Goal: Task Accomplishment & Management: Complete application form

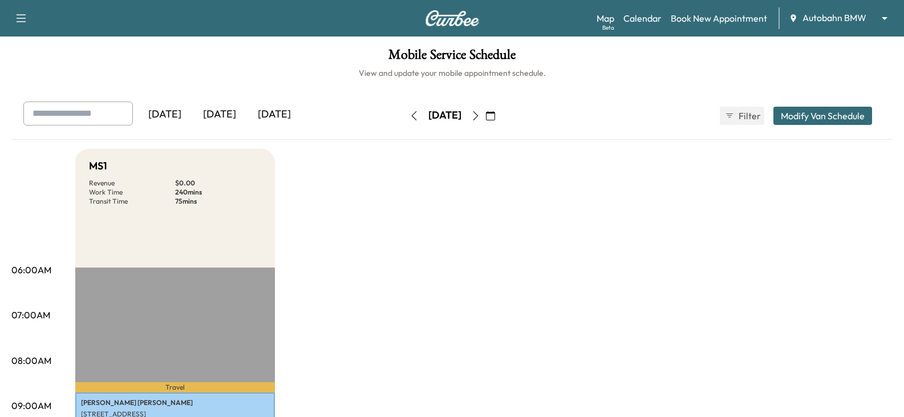
click at [234, 114] on div "[DATE]" at bounding box center [219, 115] width 55 height 26
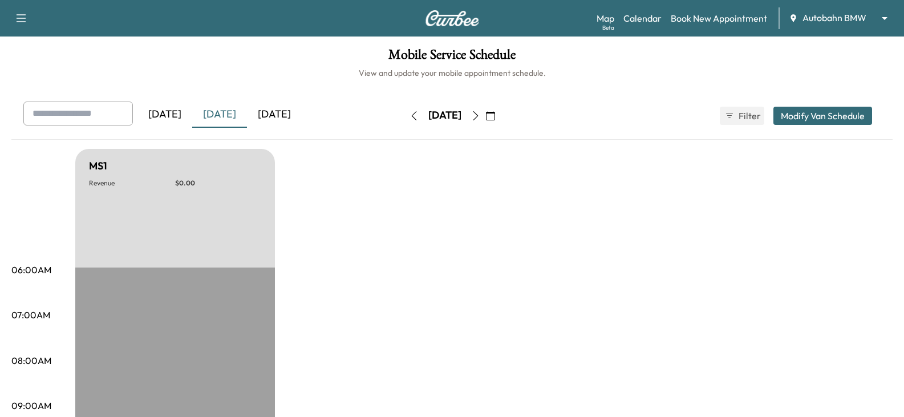
click at [533, 139] on div "Yesterday Today Tomorrow Saturday, September 27 September 2025 S M T W T F S 31…" at bounding box center [451, 121] width 881 height 38
click at [495, 113] on icon "button" at bounding box center [490, 115] width 9 height 9
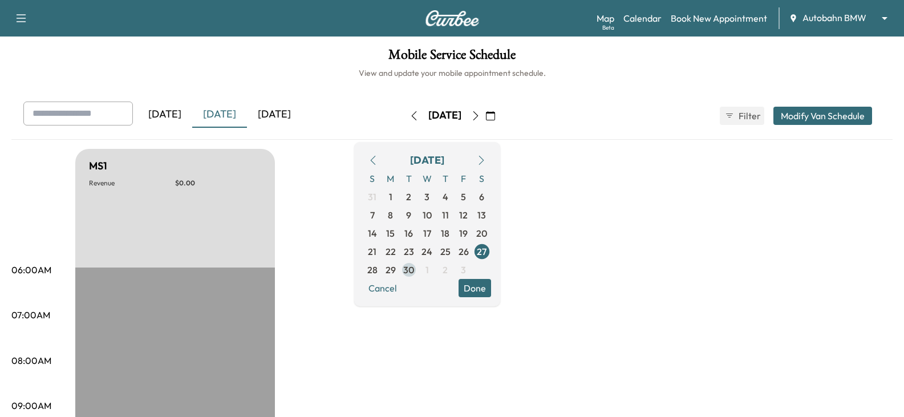
click at [414, 269] on span "30" at bounding box center [408, 270] width 11 height 14
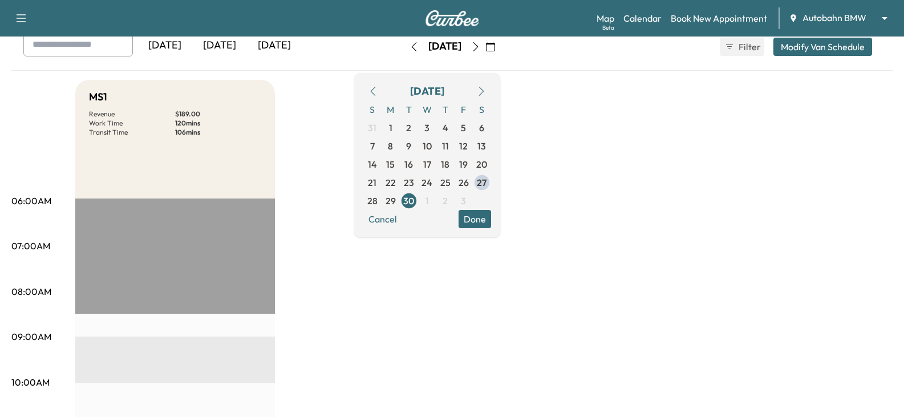
scroll to position [57, 0]
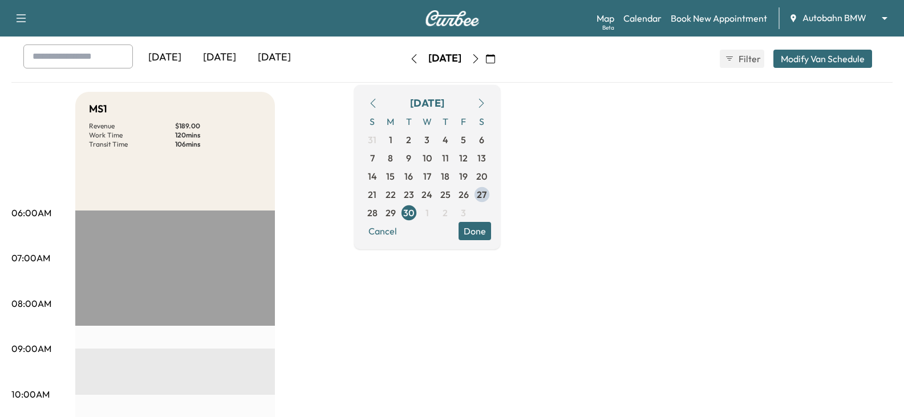
click at [823, 17] on body "Support Log Out Map Beta Calendar Book New Appointment Autobahn BMW ******** ​ …" at bounding box center [452, 151] width 904 height 417
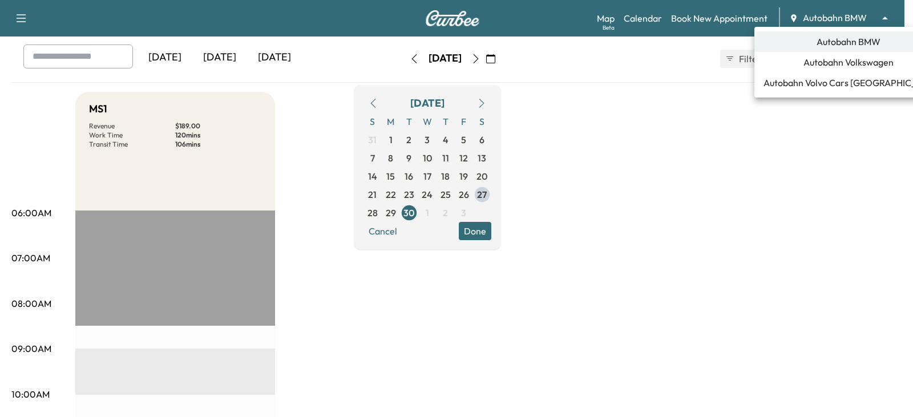
click at [820, 68] on span "Autobahn Volkswagen" at bounding box center [848, 62] width 90 height 14
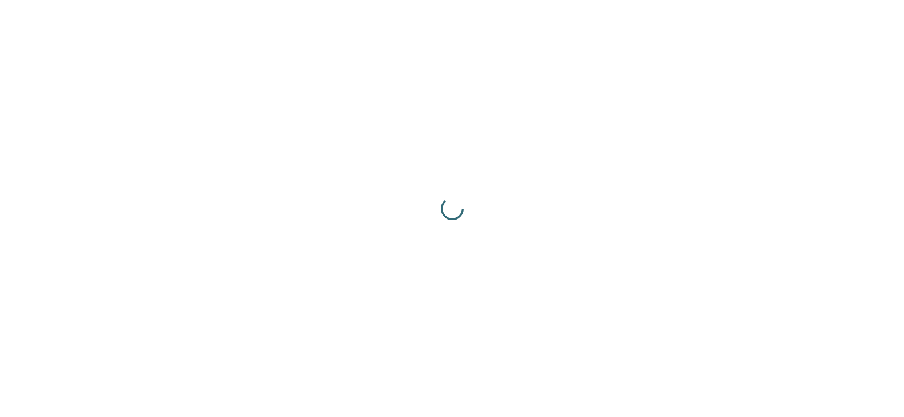
scroll to position [0, 0]
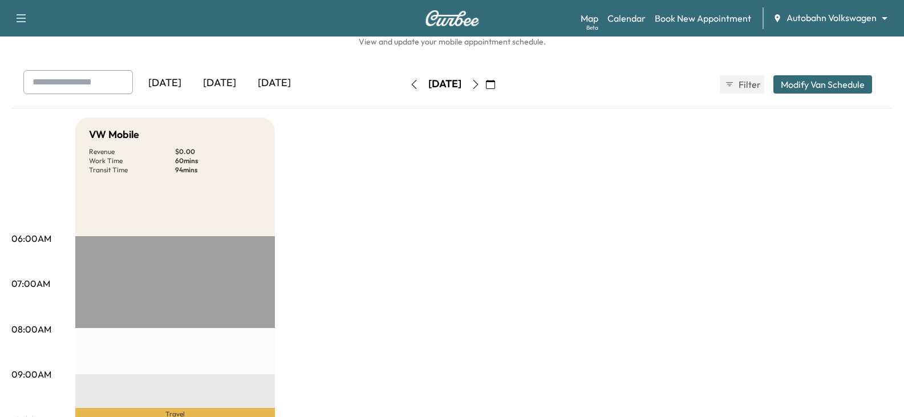
scroll to position [57, 0]
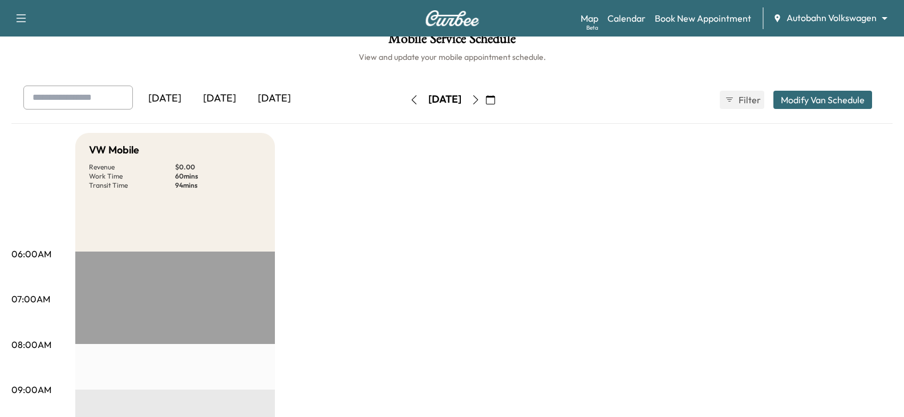
scroll to position [0, 0]
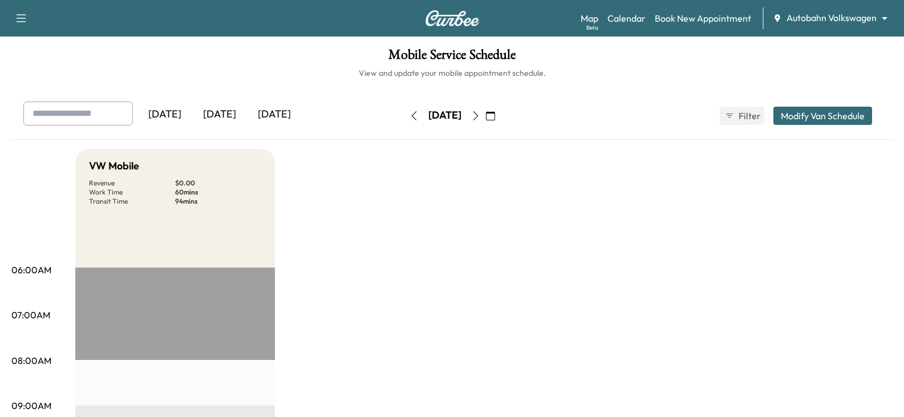
click at [404, 110] on button "button" at bounding box center [413, 116] width 19 height 18
click at [480, 115] on icon "button" at bounding box center [475, 115] width 9 height 9
click at [485, 111] on button "button" at bounding box center [475, 116] width 19 height 18
drag, startPoint x: 615, startPoint y: 114, endPoint x: 658, endPoint y: 41, distance: 84.4
click at [620, 107] on div "Yesterday Today Tomorrow Wednesday, October 1 October 2025 S M T W T F S 28 29 …" at bounding box center [452, 116] width 876 height 29
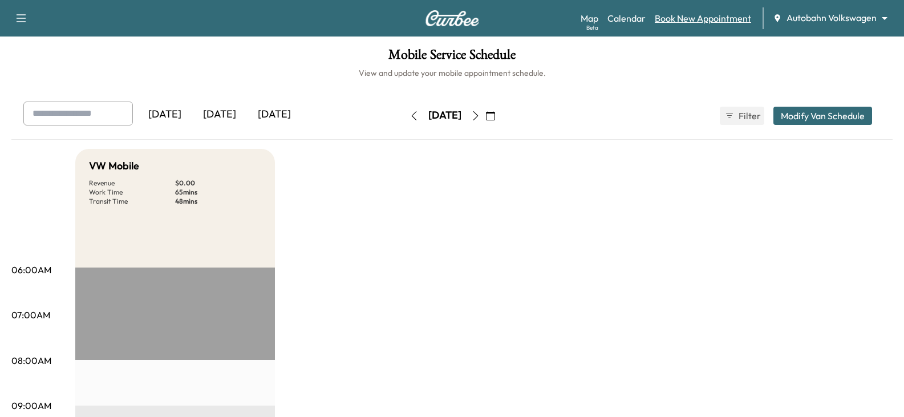
click at [696, 19] on link "Book New Appointment" at bounding box center [703, 18] width 96 height 14
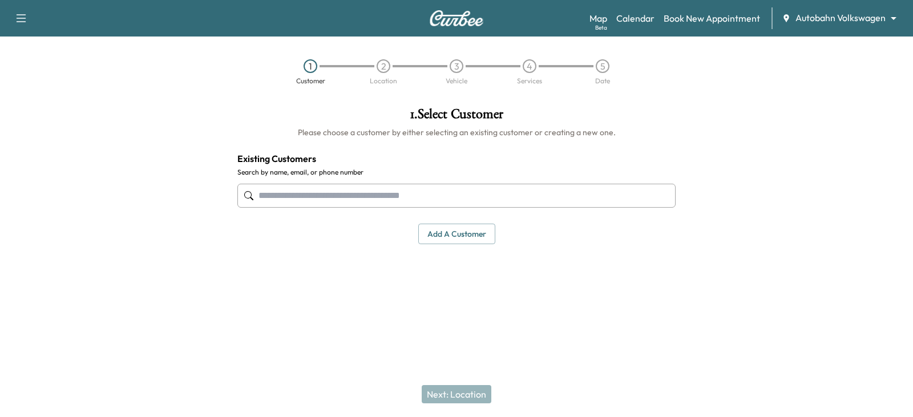
click at [468, 202] on input "text" at bounding box center [456, 196] width 438 height 24
click at [484, 203] on input "text" at bounding box center [456, 196] width 438 height 24
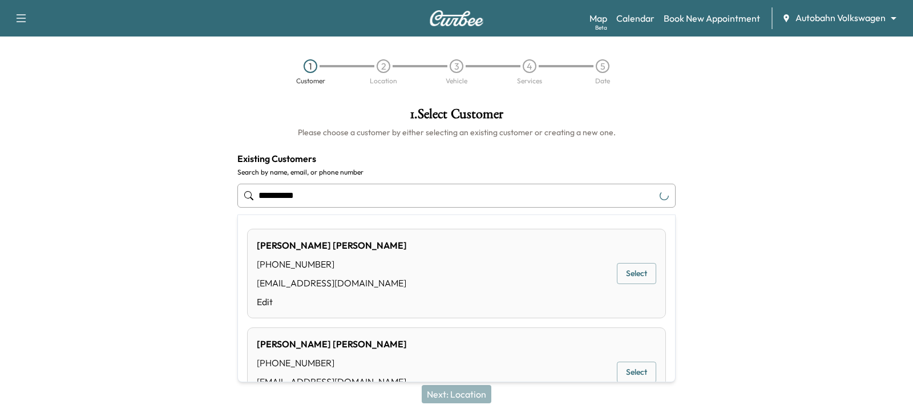
click at [442, 205] on input "**********" at bounding box center [456, 196] width 438 height 24
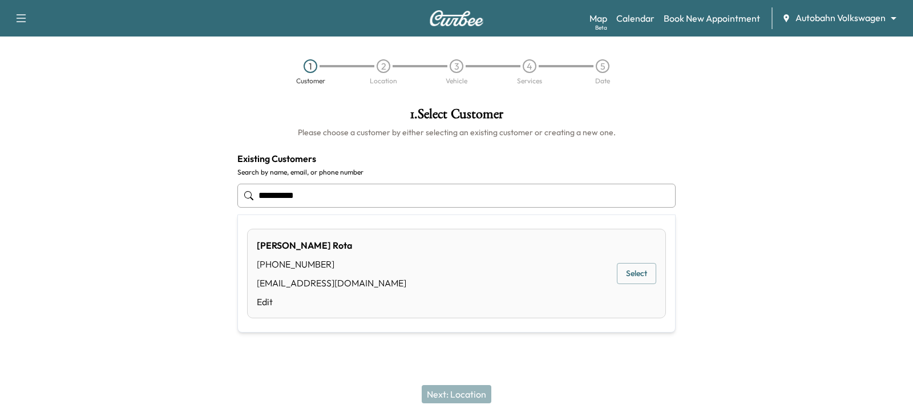
click at [463, 261] on div "Sherry Rota (817) 287-1838 leafer654@aol.com Edit Select" at bounding box center [456, 274] width 419 height 90
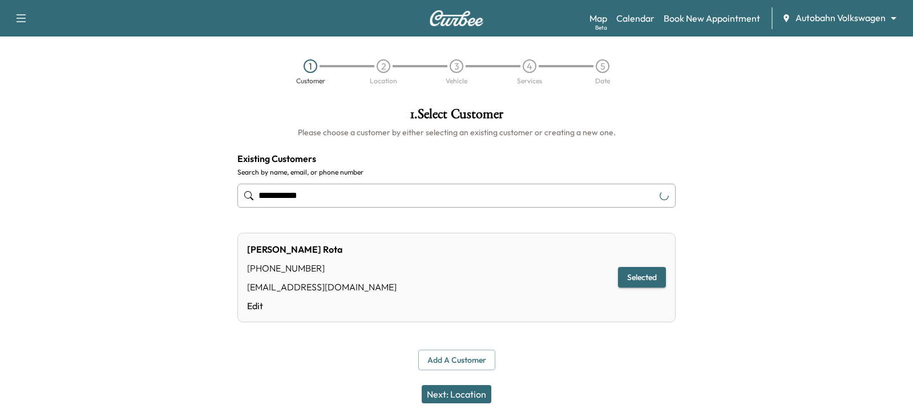
type input "**********"
click at [535, 350] on div "Add a customer" at bounding box center [456, 360] width 438 height 21
click at [515, 375] on div "Next: Location" at bounding box center [456, 394] width 913 height 46
click at [482, 390] on button "Next: Location" at bounding box center [457, 394] width 70 height 18
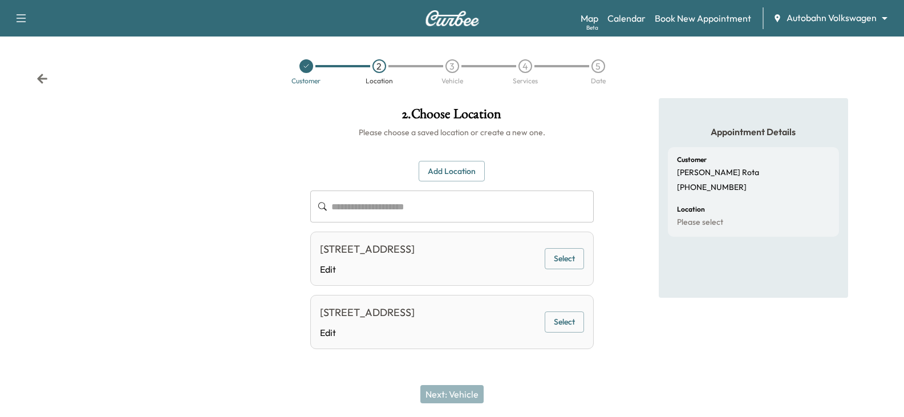
scroll to position [33, 0]
click at [458, 160] on button "Add Location" at bounding box center [452, 170] width 66 height 21
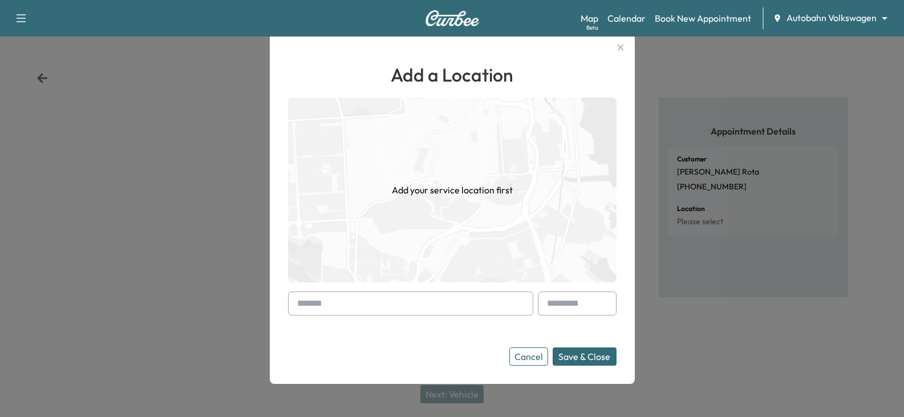
click at [363, 311] on input "text" at bounding box center [410, 304] width 245 height 24
paste input "**********"
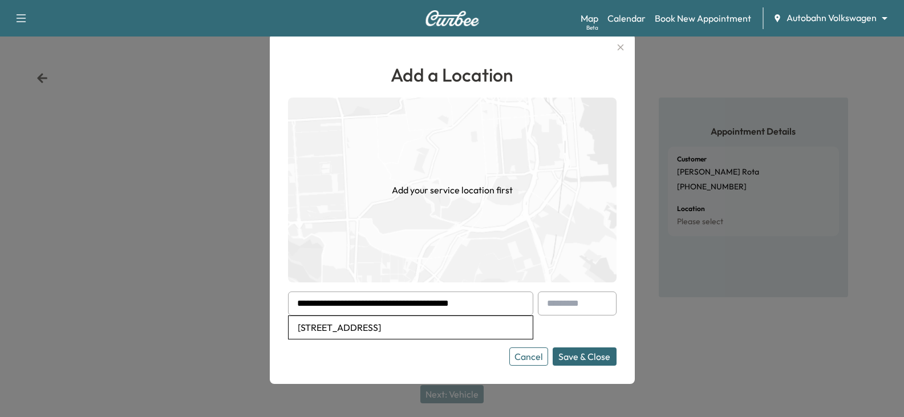
click at [466, 328] on li "[STREET_ADDRESS]" at bounding box center [411, 327] width 244 height 23
type input "**********"
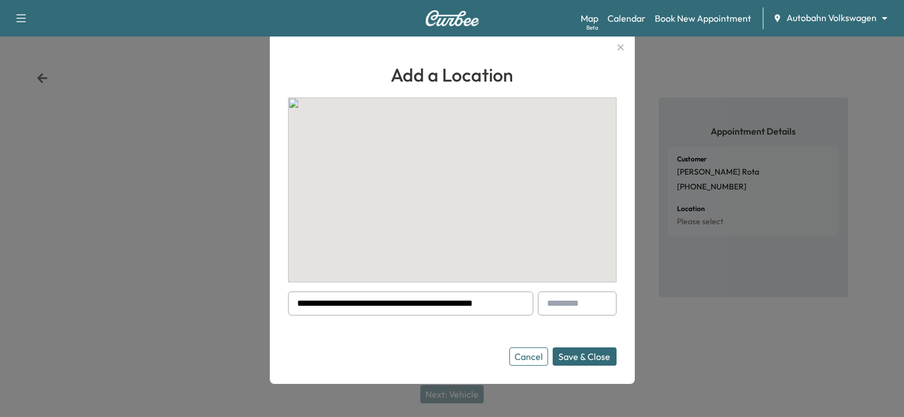
click at [535, 319] on form "**********" at bounding box center [452, 329] width 329 height 74
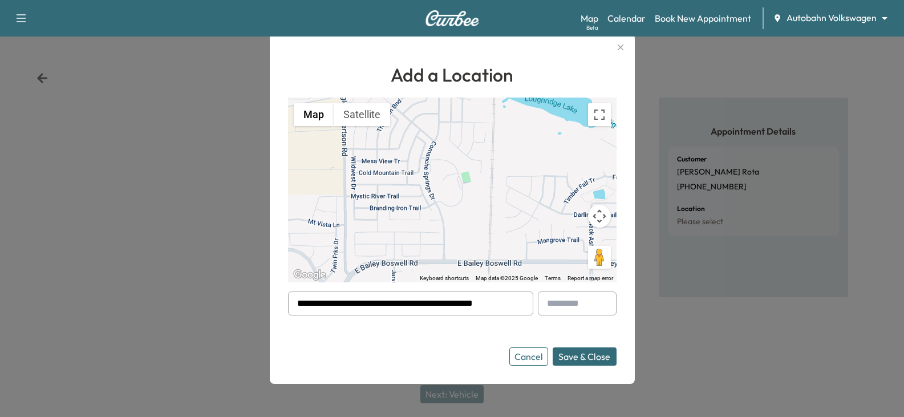
click at [580, 359] on button "Save & Close" at bounding box center [585, 356] width 64 height 18
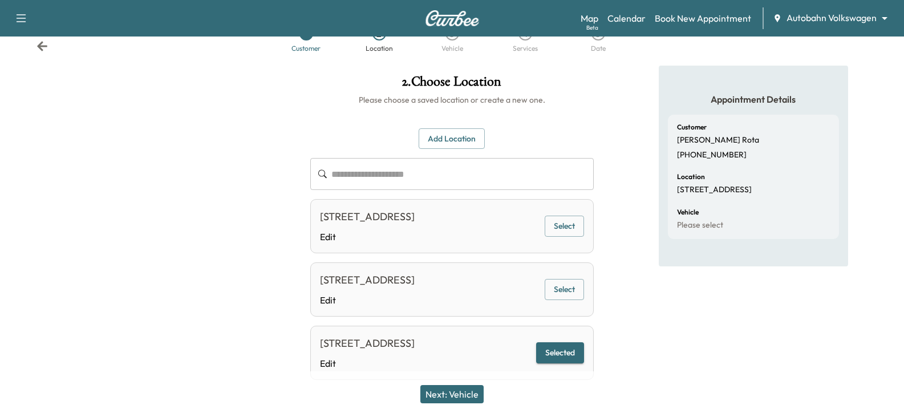
scroll to position [112, 0]
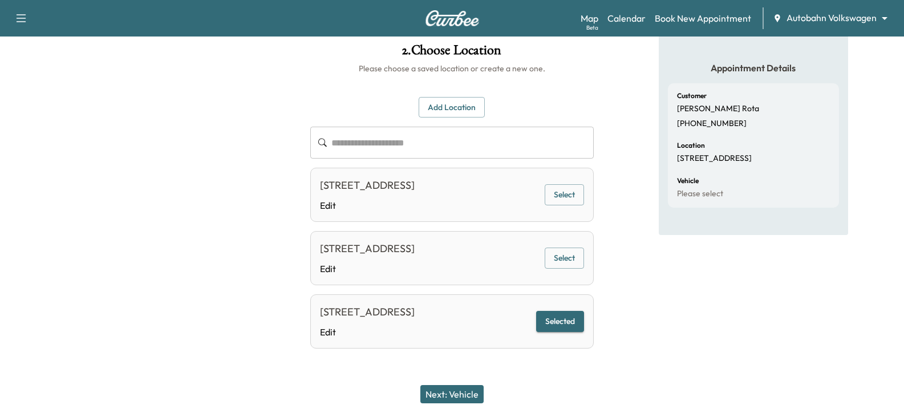
click at [629, 295] on div "Appointment Details Customer Sherry Rota (817) 287-1838 Location 8000 Comanche …" at bounding box center [753, 207] width 301 height 346
click at [472, 393] on button "Next: Vehicle" at bounding box center [451, 394] width 63 height 18
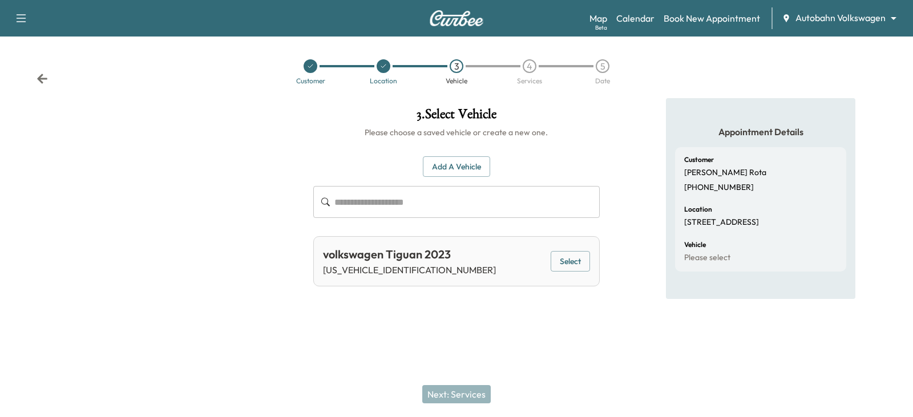
click at [562, 265] on button "Select" at bounding box center [570, 261] width 39 height 21
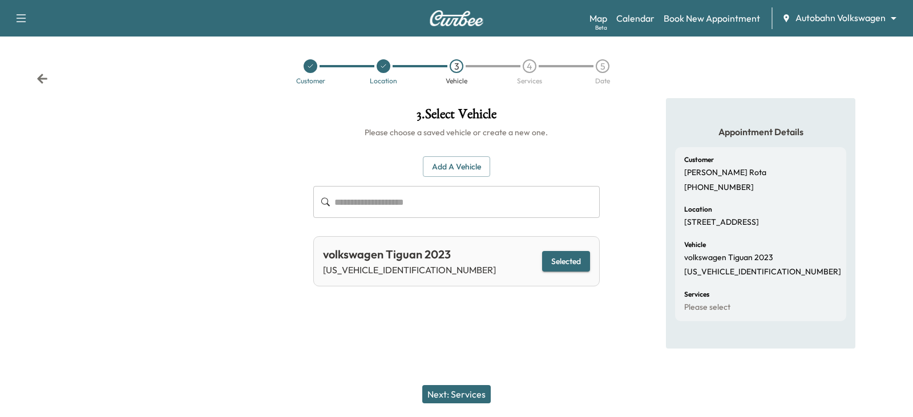
click at [447, 391] on button "Next: Services" at bounding box center [456, 394] width 68 height 18
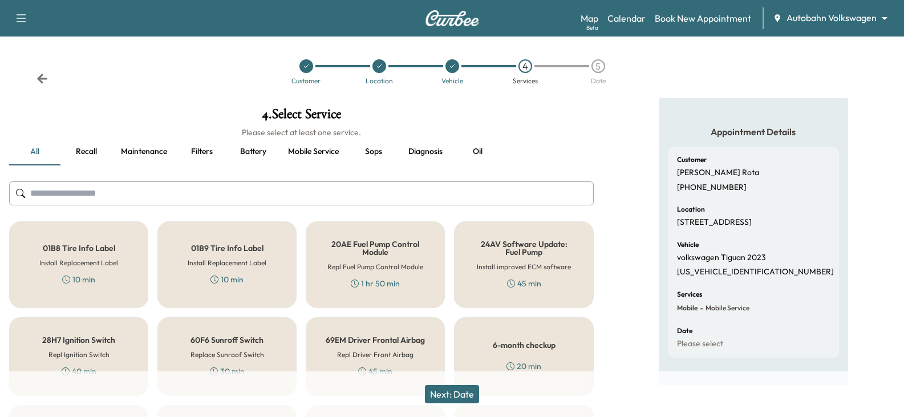
drag, startPoint x: 75, startPoint y: 153, endPoint x: 81, endPoint y: 153, distance: 6.3
click at [75, 153] on button "Recall" at bounding box center [85, 151] width 51 height 27
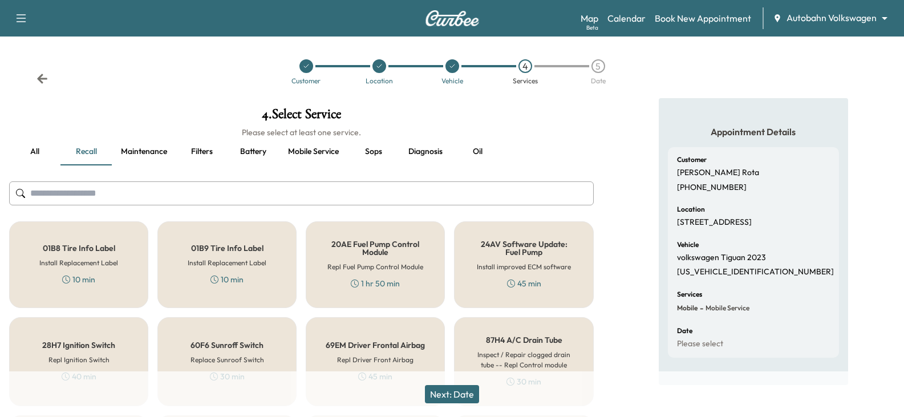
click at [225, 187] on input "text" at bounding box center [301, 193] width 585 height 24
click at [43, 145] on button "all" at bounding box center [34, 151] width 51 height 27
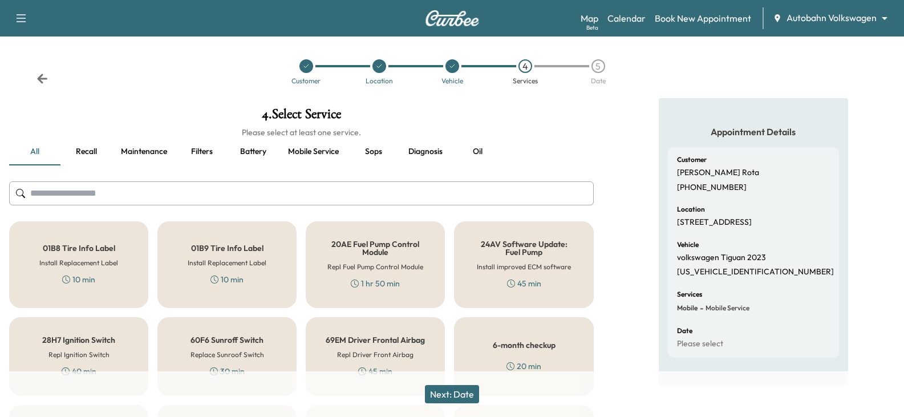
click at [87, 199] on input "text" at bounding box center [301, 193] width 585 height 24
click at [517, 369] on div "20 min" at bounding box center [524, 366] width 35 height 11
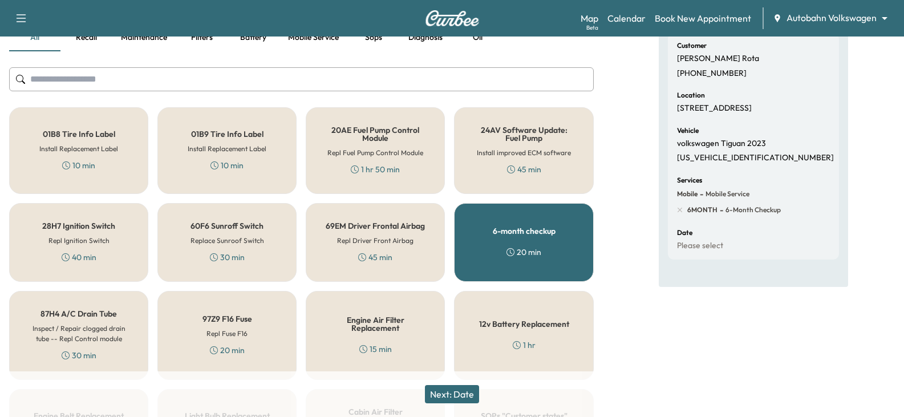
click at [460, 392] on button "Next: Date" at bounding box center [452, 394] width 54 height 18
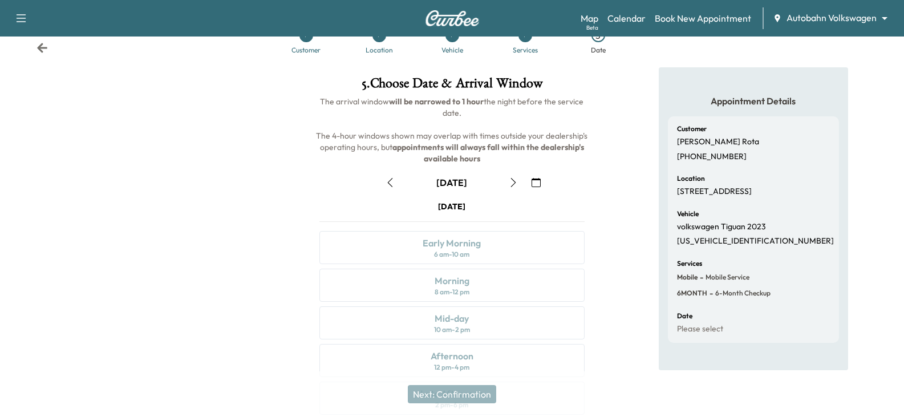
scroll to position [114, 0]
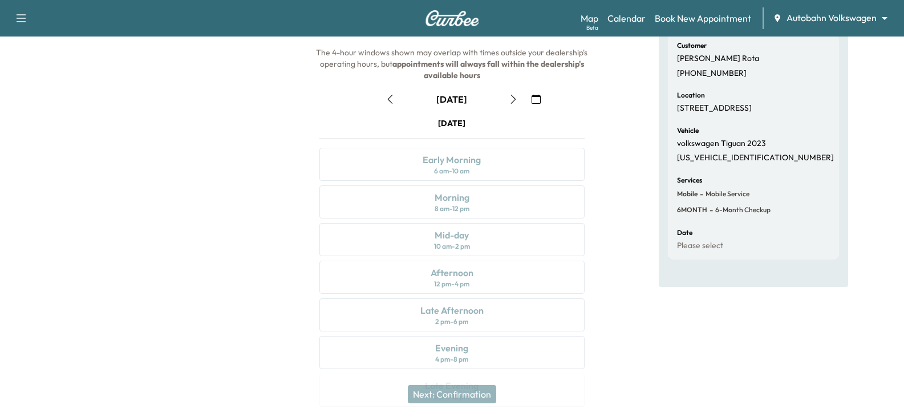
click at [532, 95] on icon "button" at bounding box center [536, 99] width 9 height 9
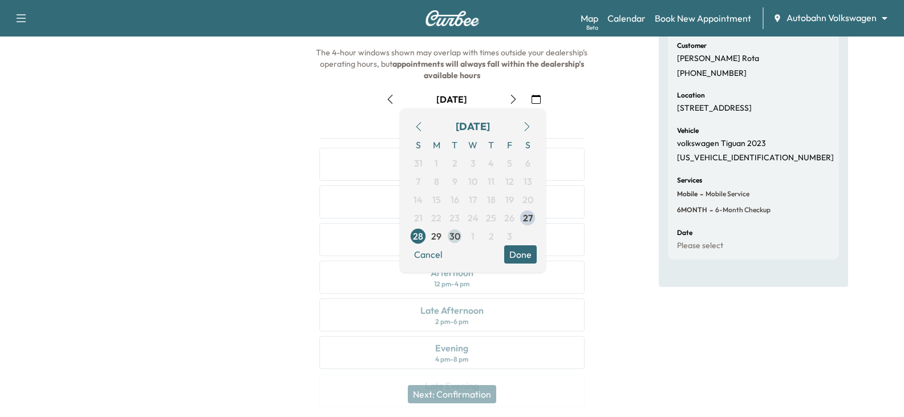
click at [454, 234] on span "30" at bounding box center [455, 236] width 11 height 14
drag, startPoint x: 613, startPoint y: 280, endPoint x: 601, endPoint y: 283, distance: 12.5
click at [614, 280] on div "Appointment Details Customer Sherry Rota (817) 287-1838 Location 8000 Comanche …" at bounding box center [753, 202] width 301 height 436
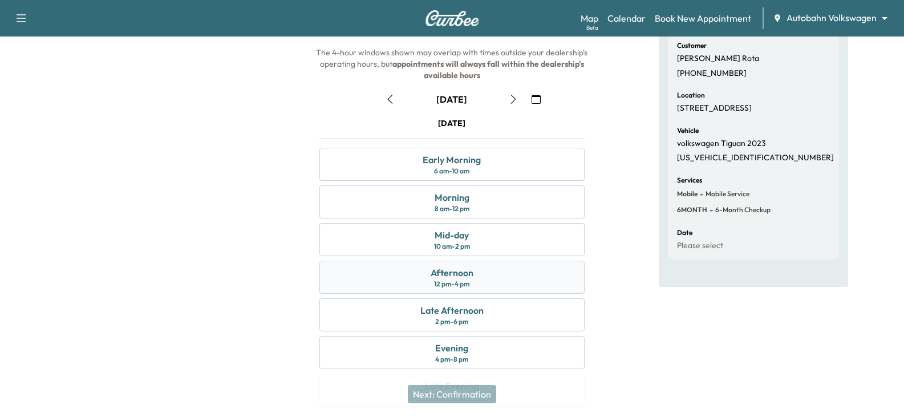
click at [551, 283] on div "Afternoon 12 pm - 4 pm" at bounding box center [451, 277] width 265 height 33
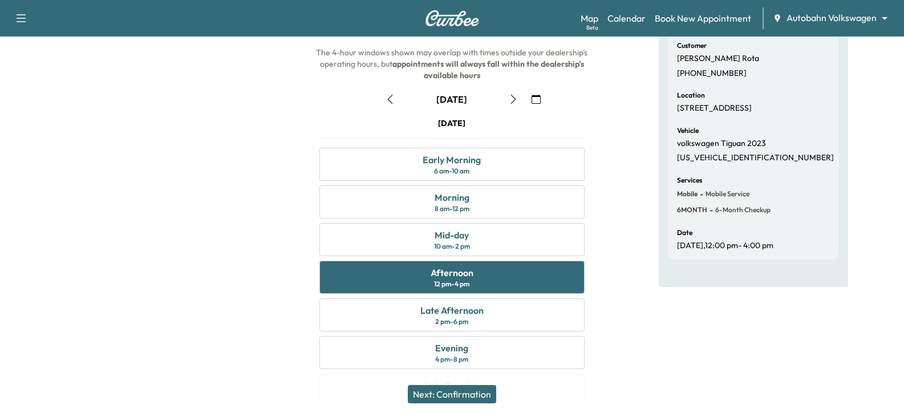
click at [619, 283] on div "Appointment Details Customer Sherry Rota (817) 287-1838 Location 8000 Comanche …" at bounding box center [753, 202] width 301 height 436
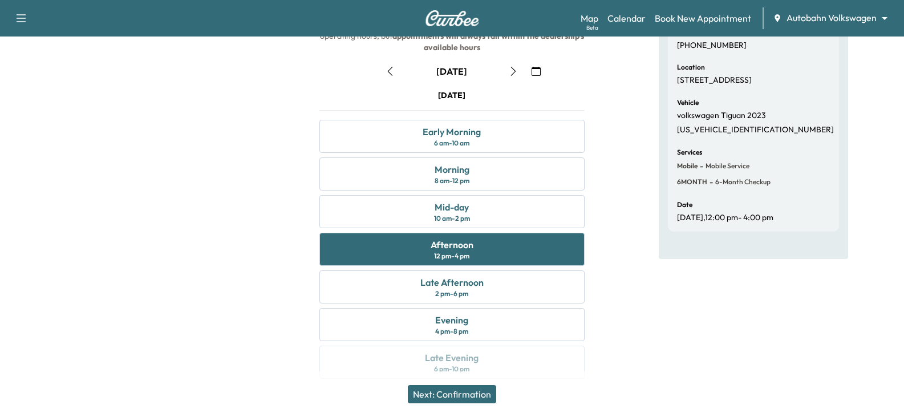
scroll to position [154, 0]
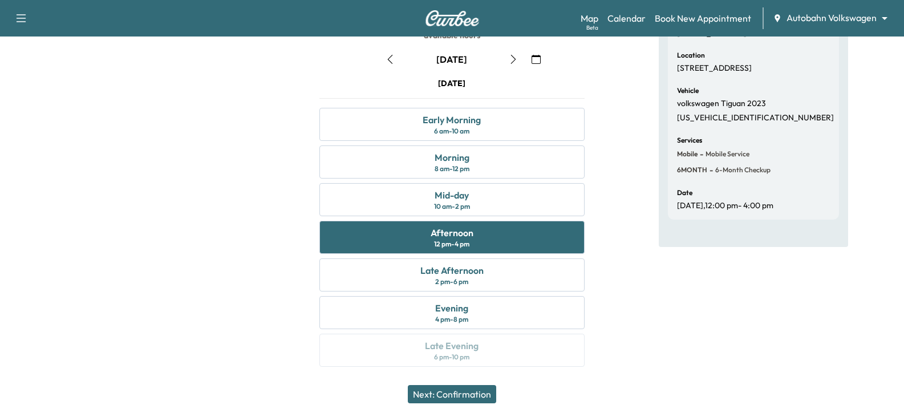
click at [492, 393] on button "Next: Confirmation" at bounding box center [452, 394] width 88 height 18
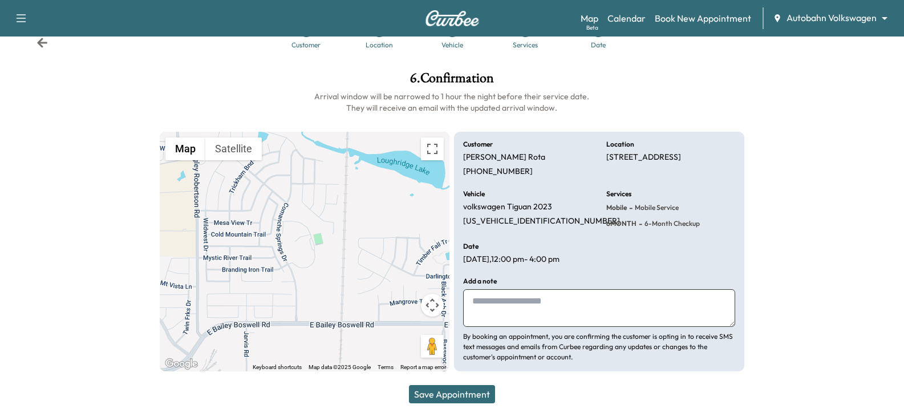
click at [518, 306] on textarea at bounding box center [599, 308] width 272 height 38
click at [528, 310] on textarea at bounding box center [599, 308] width 272 height 38
click at [517, 303] on textarea at bounding box center [599, 308] width 272 height 38
click at [610, 225] on span "6MONTH" at bounding box center [621, 223] width 30 height 9
drag, startPoint x: 610, startPoint y: 225, endPoint x: 688, endPoint y: 222, distance: 77.6
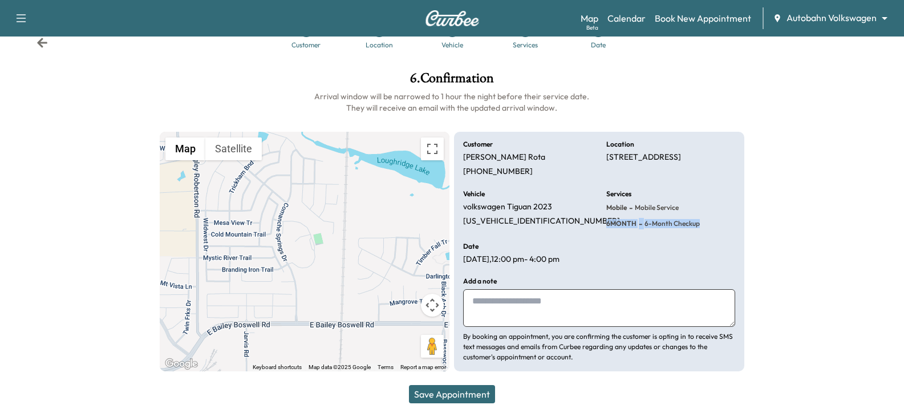
click at [688, 222] on div "6MONTH - 6-month checkup" at bounding box center [653, 223] width 94 height 11
click at [675, 229] on div "6MONTH - 6-month checkup" at bounding box center [653, 223] width 94 height 11
click at [609, 157] on p "[STREET_ADDRESS]" at bounding box center [643, 157] width 75 height 10
drag, startPoint x: 609, startPoint y: 157, endPoint x: 670, endPoint y: 167, distance: 61.7
click at [670, 163] on p "[STREET_ADDRESS]" at bounding box center [643, 157] width 75 height 10
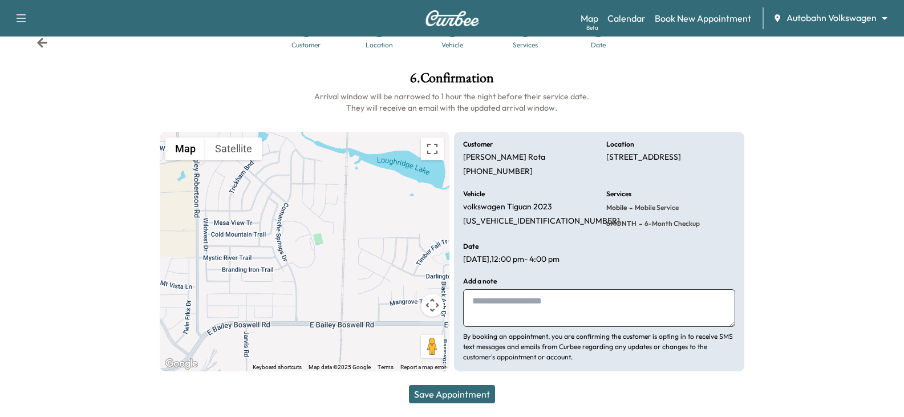
copy p "[STREET_ADDRESS]"
click at [501, 302] on textarea at bounding box center [599, 308] width 272 height 38
paste textarea "**********"
type textarea "**********"
click at [483, 396] on button "Save Appointment" at bounding box center [452, 394] width 86 height 18
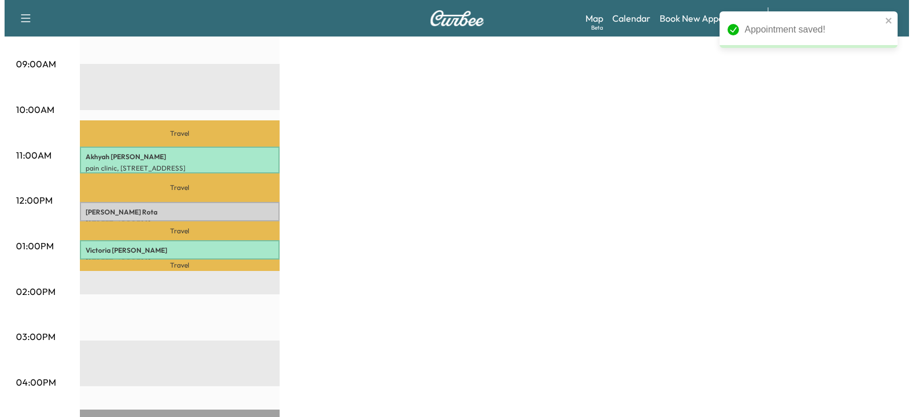
scroll to position [342, 0]
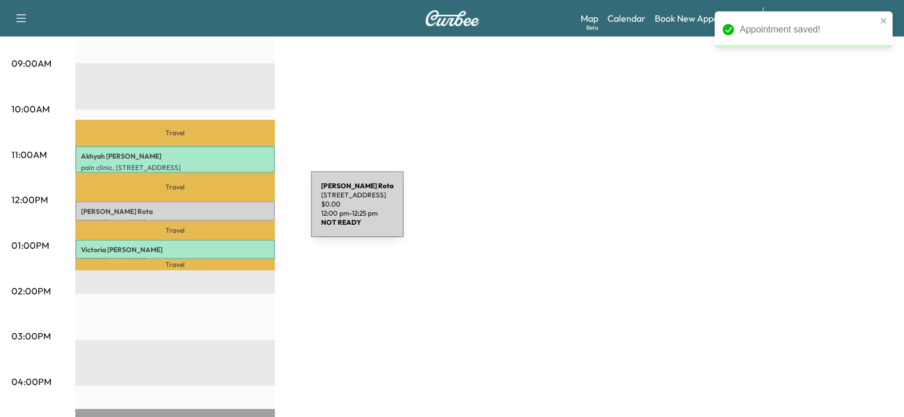
click at [225, 211] on p "Sherry Rota" at bounding box center [175, 211] width 188 height 9
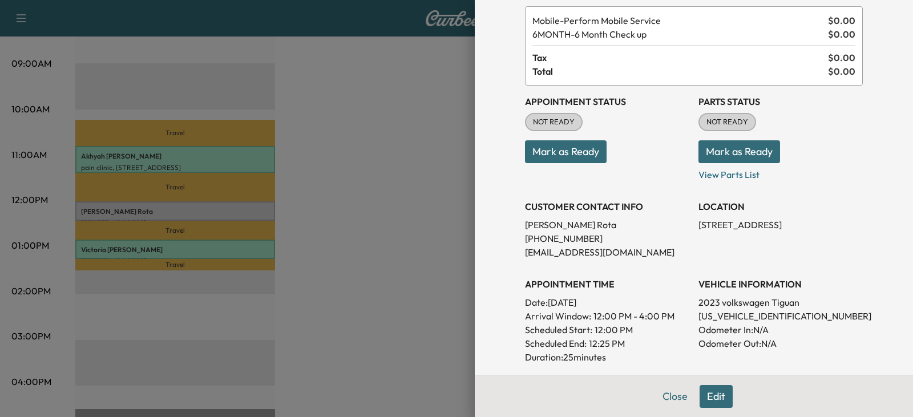
scroll to position [0, 0]
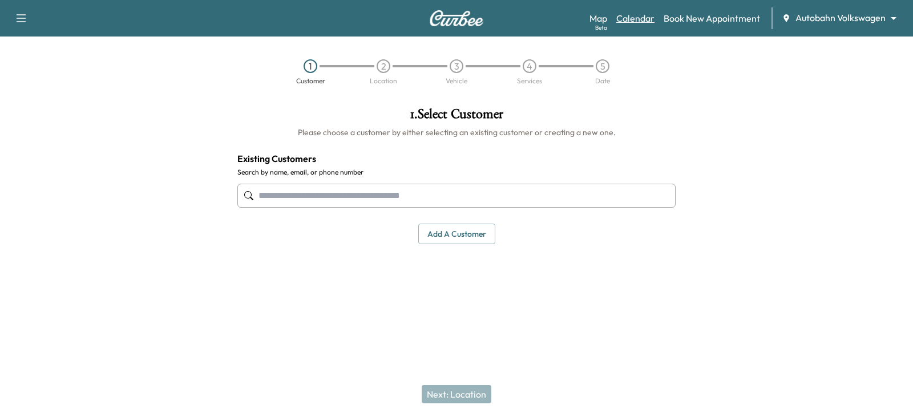
click at [644, 19] on link "Calendar" at bounding box center [635, 18] width 38 height 14
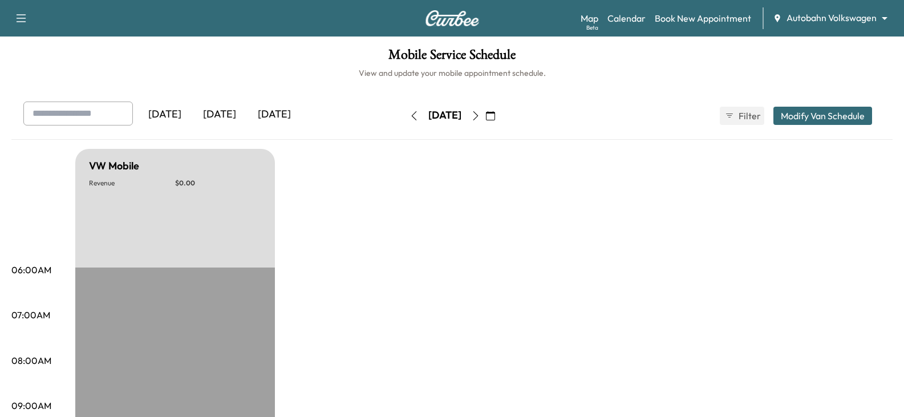
click at [220, 117] on div "[DATE]" at bounding box center [219, 115] width 55 height 26
click at [262, 115] on div "[DATE]" at bounding box center [274, 115] width 55 height 26
click at [480, 116] on icon "button" at bounding box center [475, 115] width 9 height 9
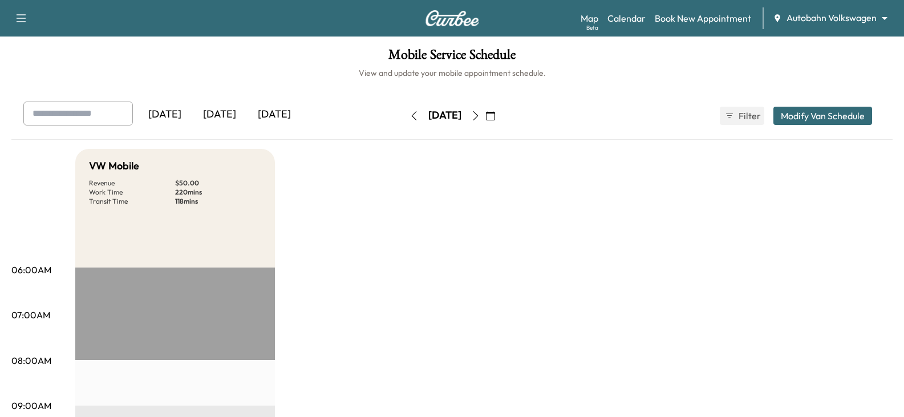
click at [485, 115] on button "button" at bounding box center [475, 116] width 19 height 18
click at [480, 116] on icon "button" at bounding box center [475, 115] width 9 height 9
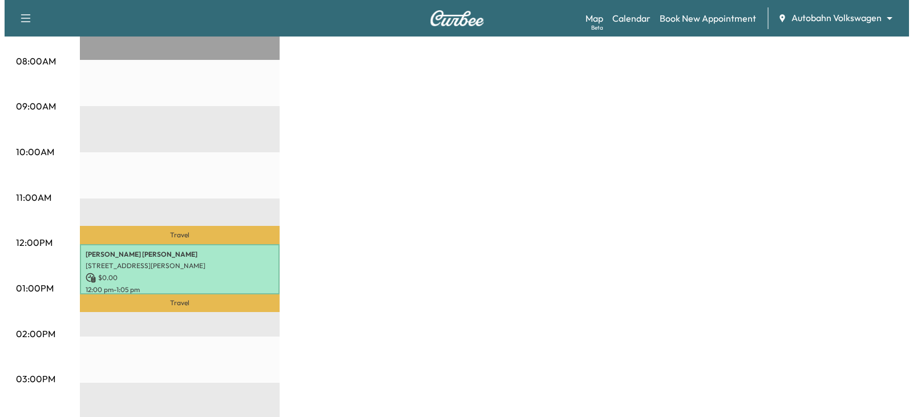
scroll to position [456, 0]
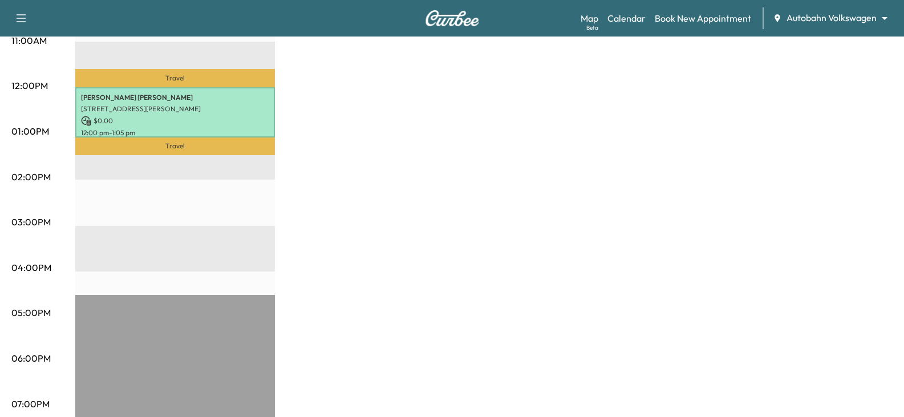
click at [211, 109] on p "[STREET_ADDRESS][PERSON_NAME]" at bounding box center [175, 108] width 188 height 9
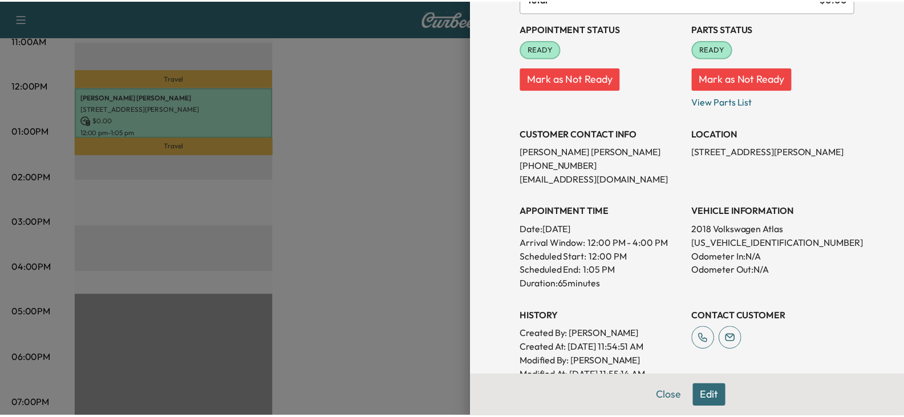
scroll to position [0, 0]
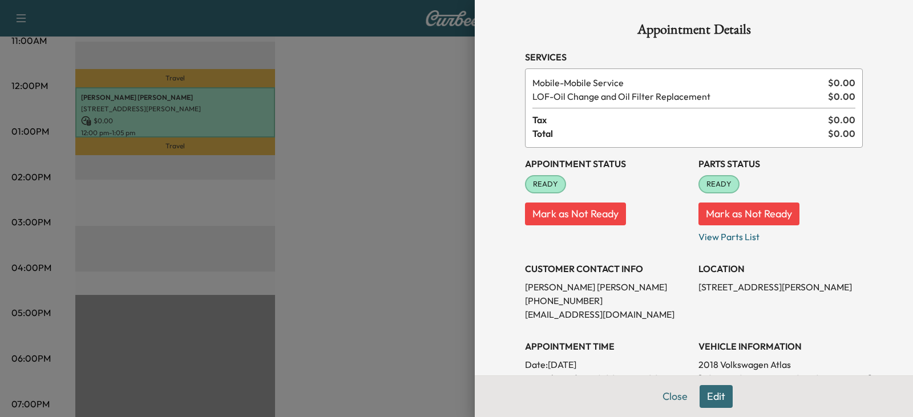
click at [361, 177] on div at bounding box center [456, 208] width 913 height 417
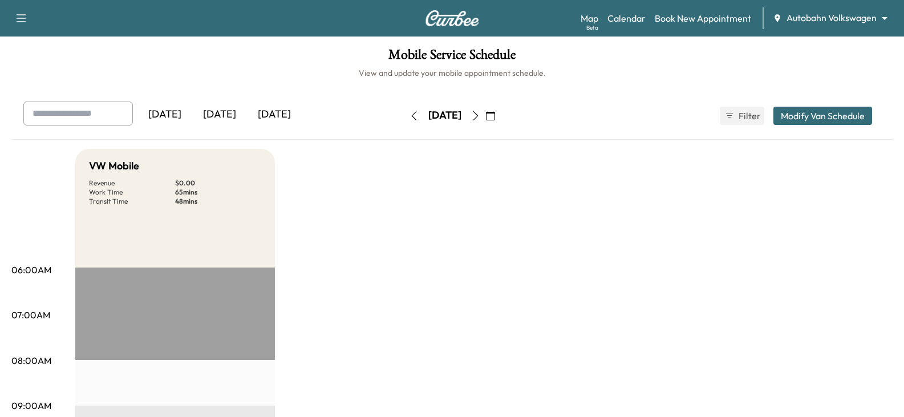
click at [404, 116] on button "button" at bounding box center [413, 116] width 19 height 18
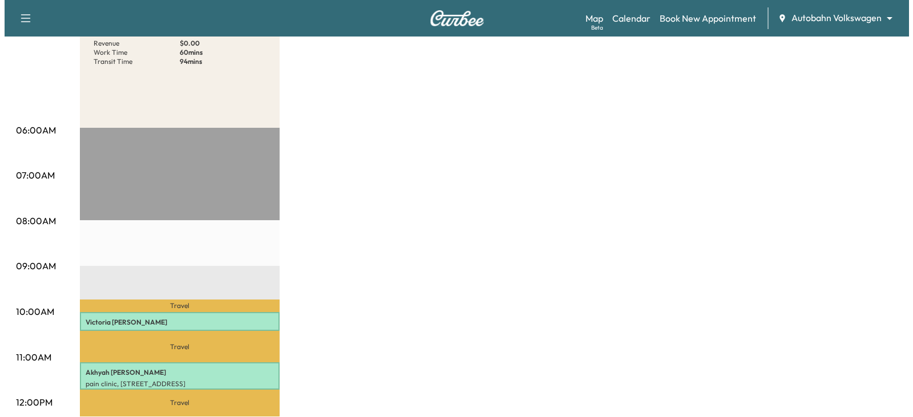
scroll to position [285, 0]
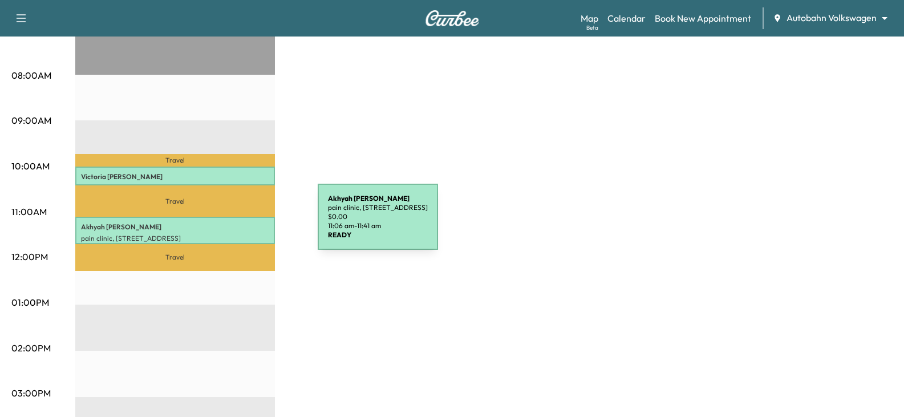
click at [232, 224] on p "[PERSON_NAME]" at bounding box center [175, 226] width 188 height 9
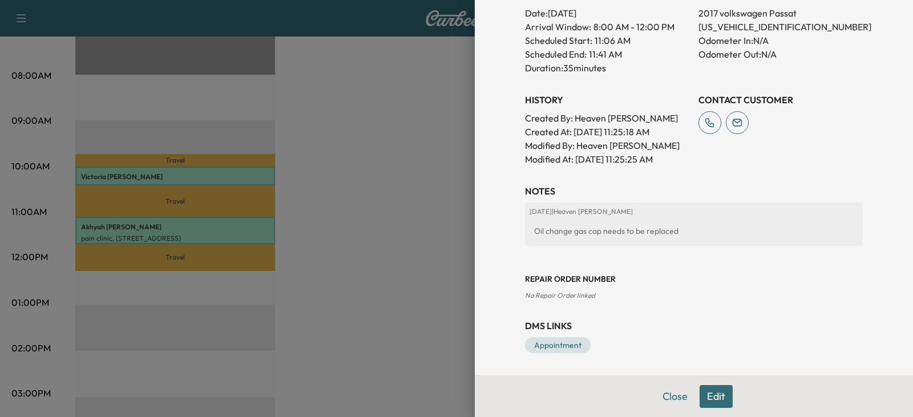
scroll to position [352, 0]
click at [227, 180] on div at bounding box center [456, 208] width 913 height 417
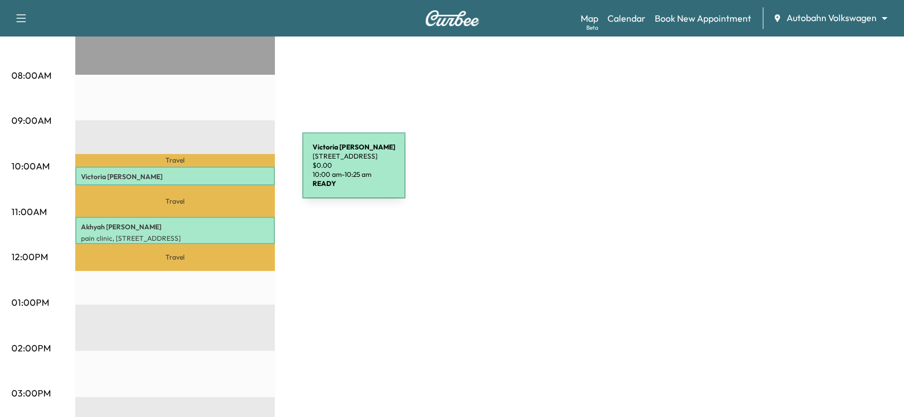
click at [217, 172] on p "[PERSON_NAME]" at bounding box center [175, 176] width 188 height 9
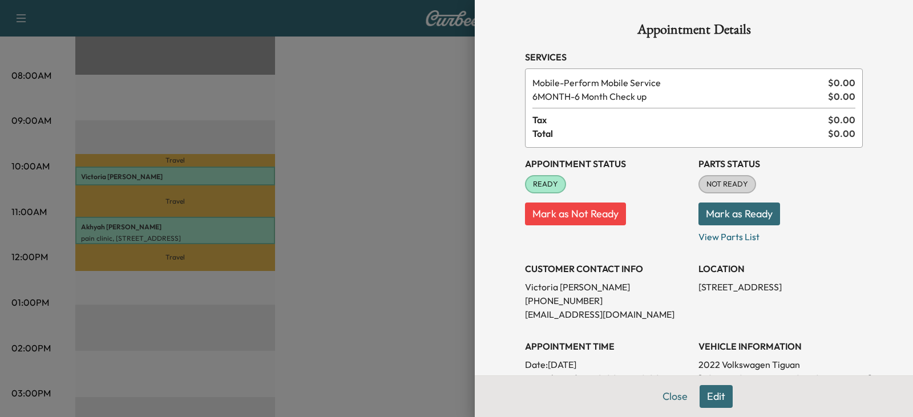
scroll to position [342, 0]
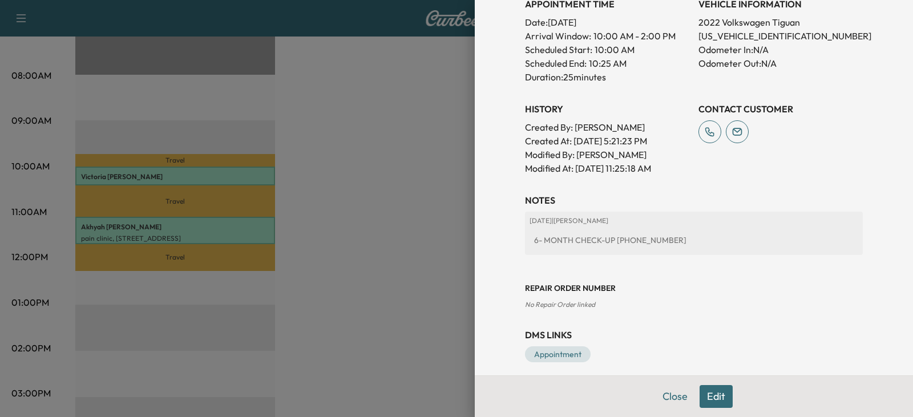
click at [529, 240] on div "6- MONTH CHECK-UP [PHONE_NUMBER]" at bounding box center [693, 240] width 329 height 21
drag, startPoint x: 525, startPoint y: 240, endPoint x: 603, endPoint y: 238, distance: 78.2
click at [603, 238] on div "6- MONTH CHECK-UP [PHONE_NUMBER]" at bounding box center [693, 240] width 329 height 21
copy div "6- MONTH CHECK-UP"
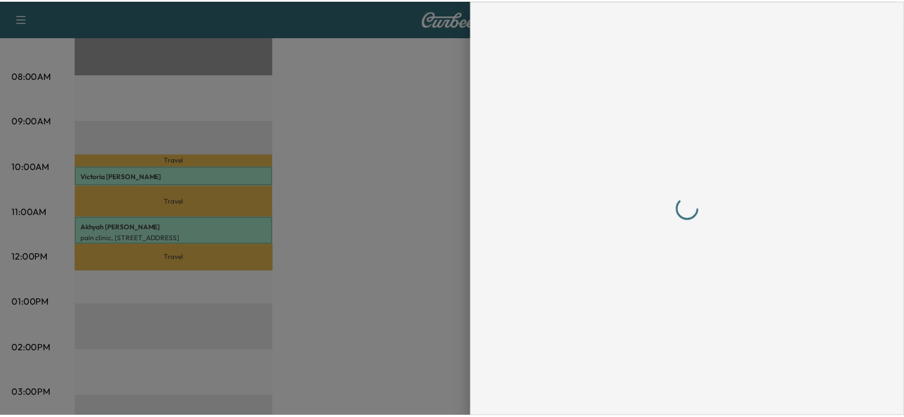
scroll to position [0, 0]
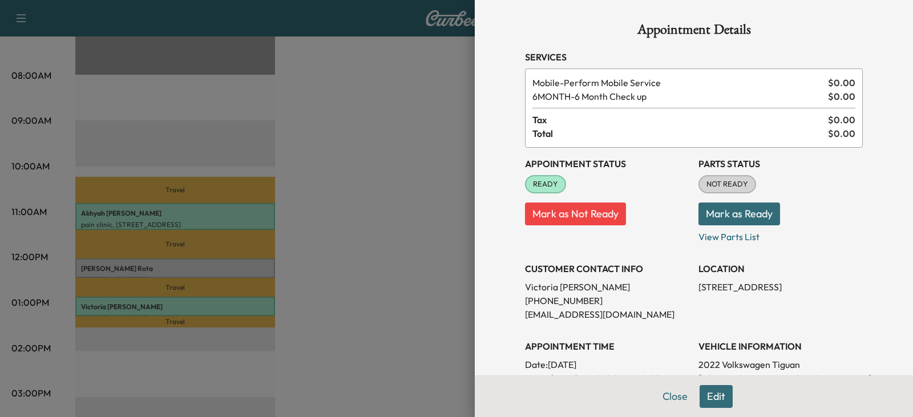
click at [373, 104] on div at bounding box center [456, 208] width 913 height 417
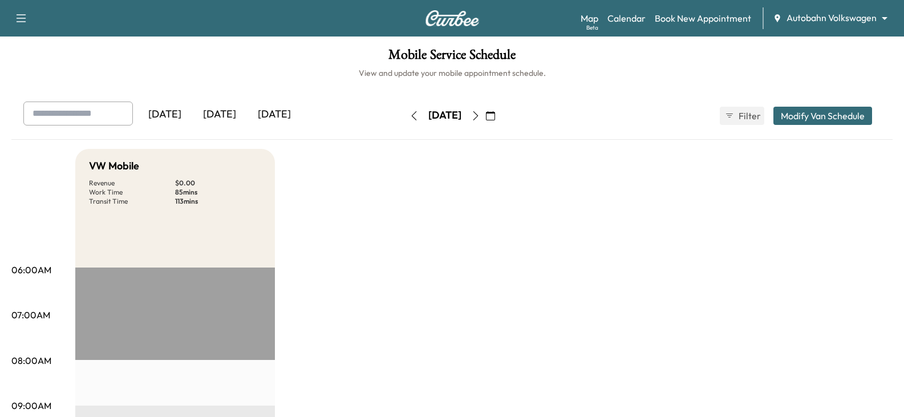
click at [480, 116] on icon "button" at bounding box center [475, 115] width 9 height 9
click at [485, 110] on button "button" at bounding box center [475, 116] width 19 height 18
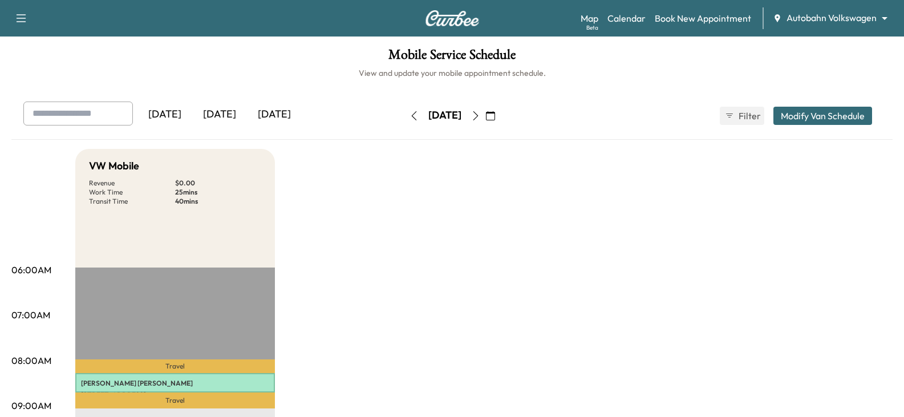
click at [480, 114] on icon "button" at bounding box center [475, 115] width 9 height 9
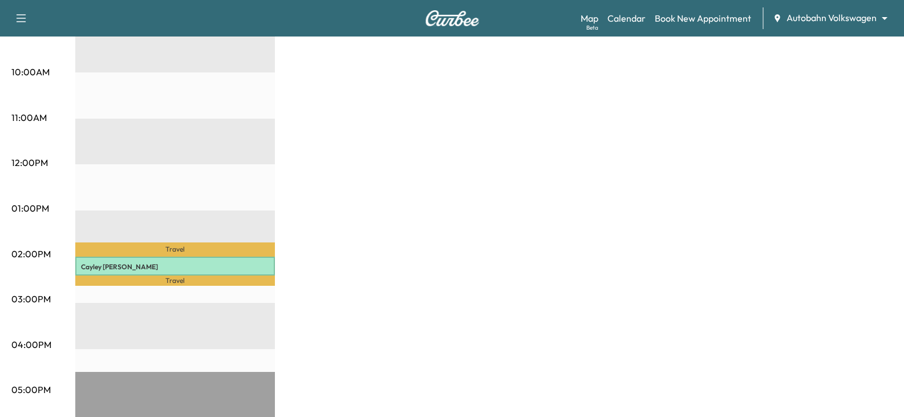
scroll to position [399, 0]
